Goal: Transaction & Acquisition: Subscribe to service/newsletter

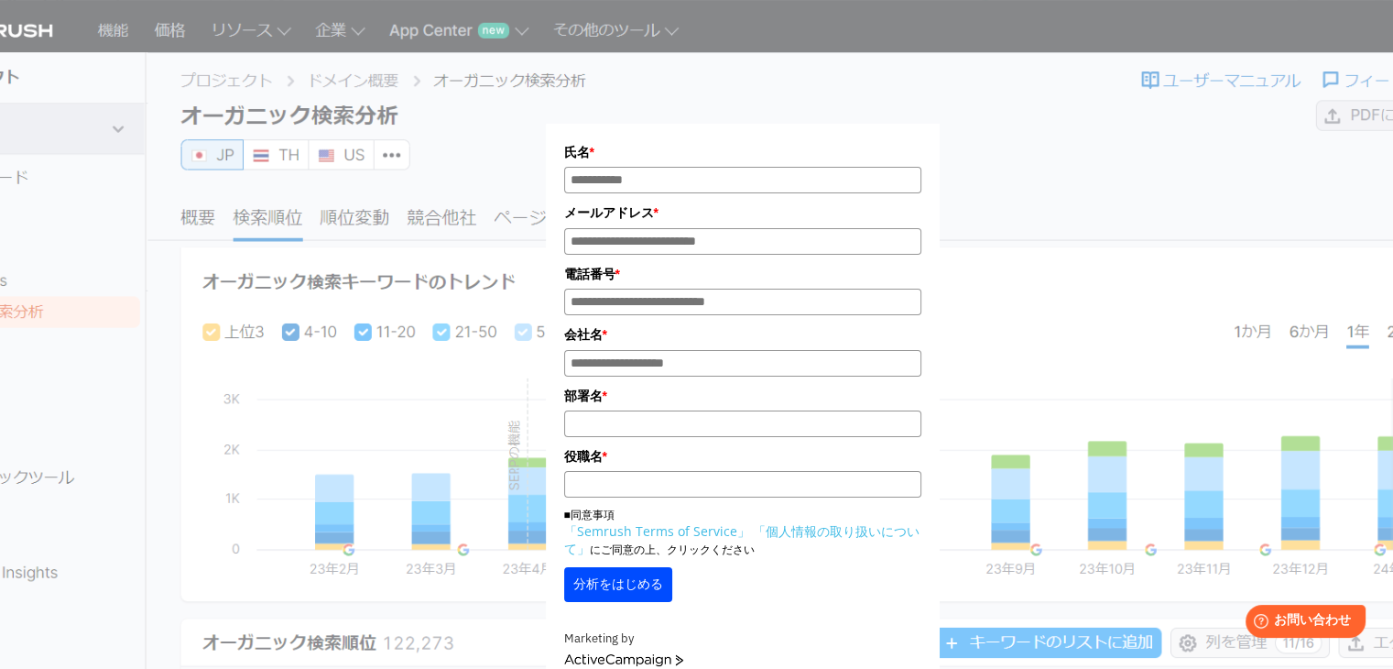
drag, startPoint x: 224, startPoint y: 49, endPoint x: 247, endPoint y: 82, distance: 40.7
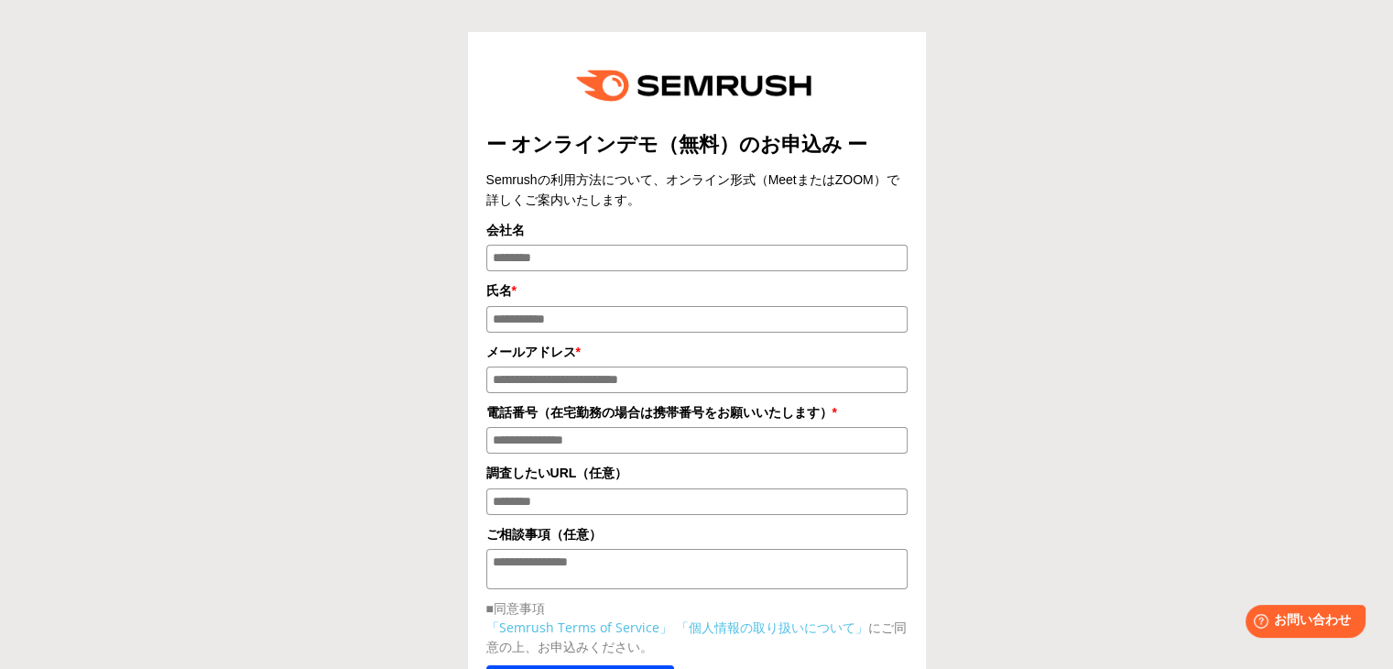
click at [1293, 287] on div "ー オンラインデモ（無料）のお申込み ー Semrushの利用方法について、オンライン形式（MeetまたはZOOM）で詳しくご案内いたします。 会社名 氏名 …" at bounding box center [696, 396] width 1375 height 774
